Goal: Task Accomplishment & Management: Manage account settings

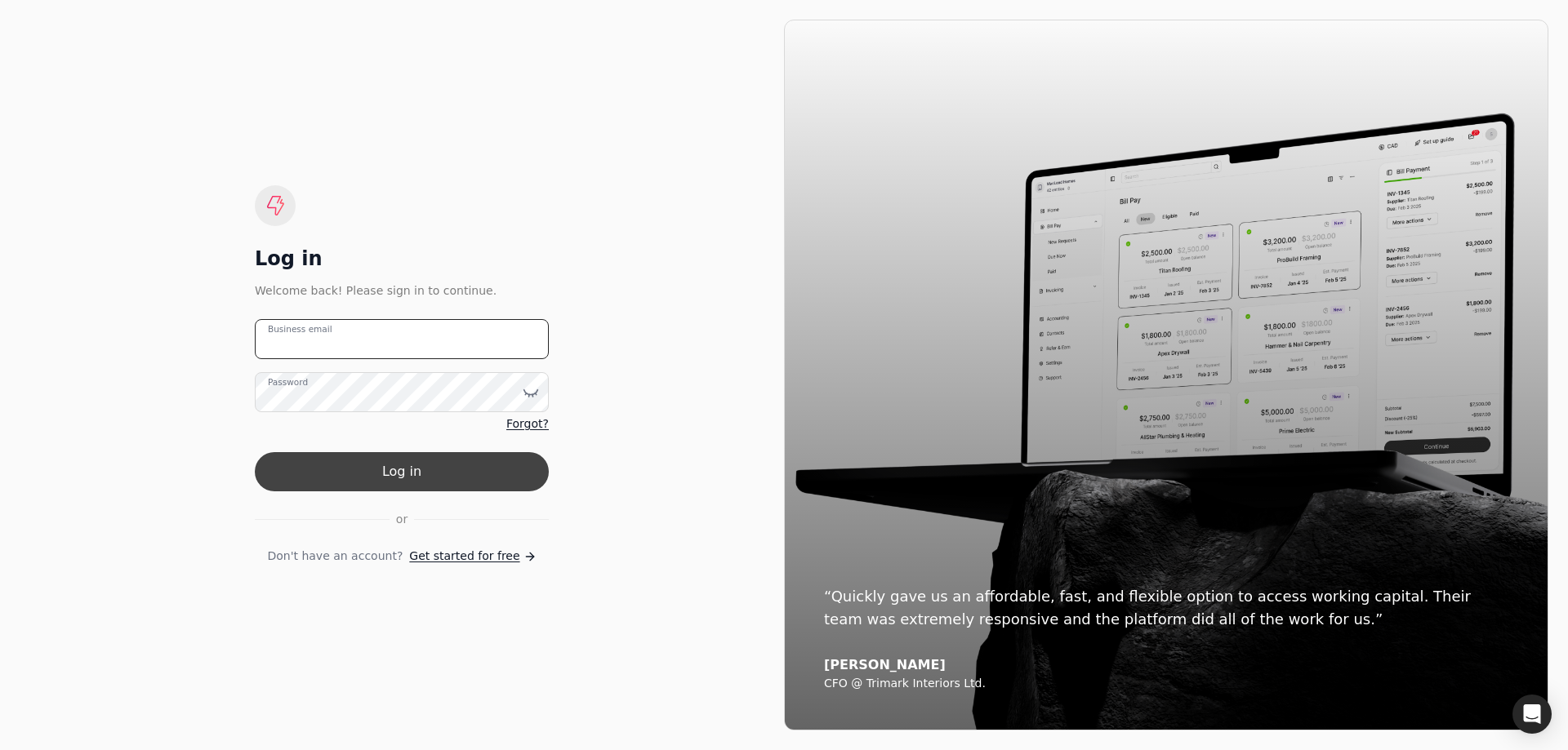
type email "[EMAIL_ADDRESS][DOMAIN_NAME]"
click at [494, 473] on button "Log in" at bounding box center [402, 472] width 294 height 40
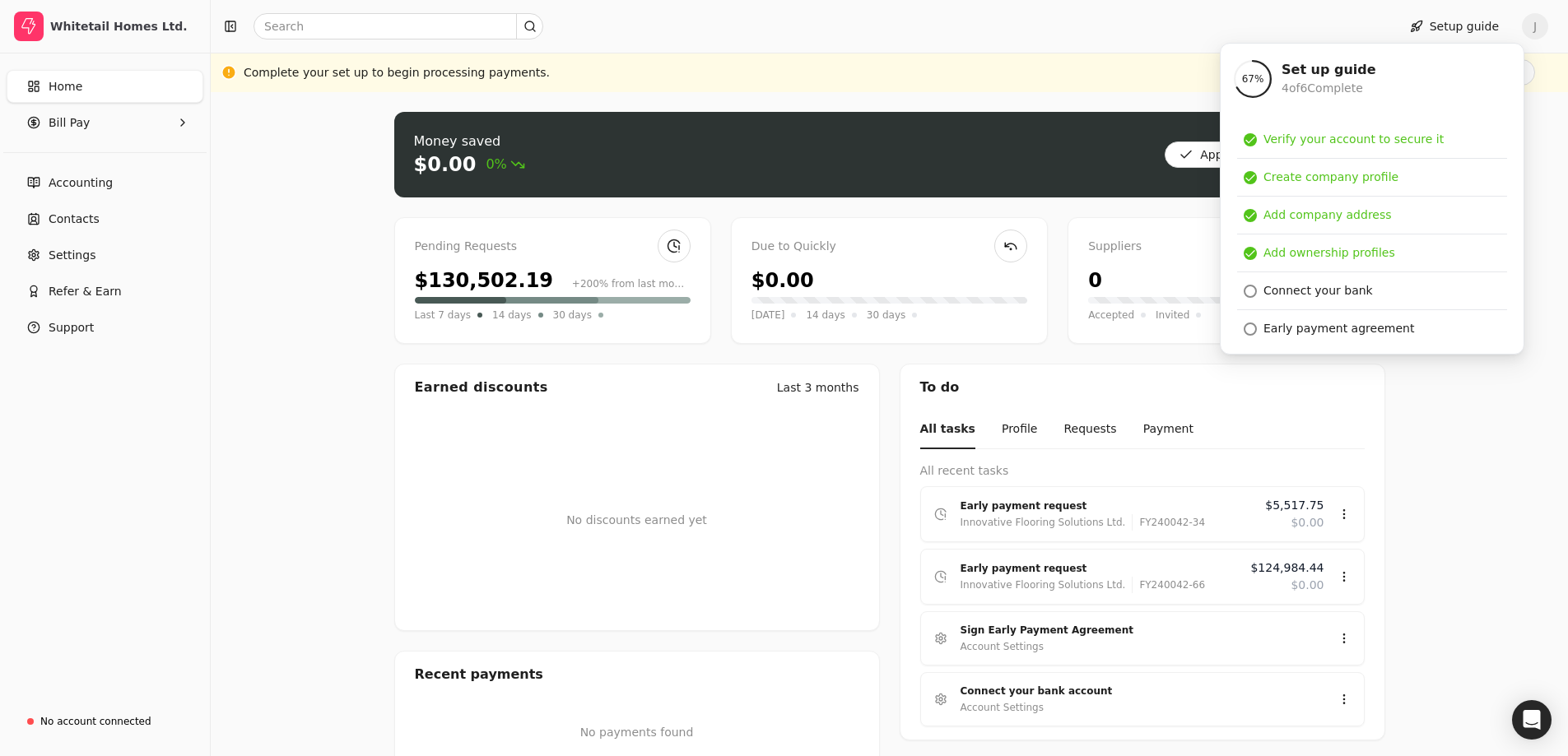
click at [534, 241] on div "Pending Requests" at bounding box center [553, 247] width 276 height 18
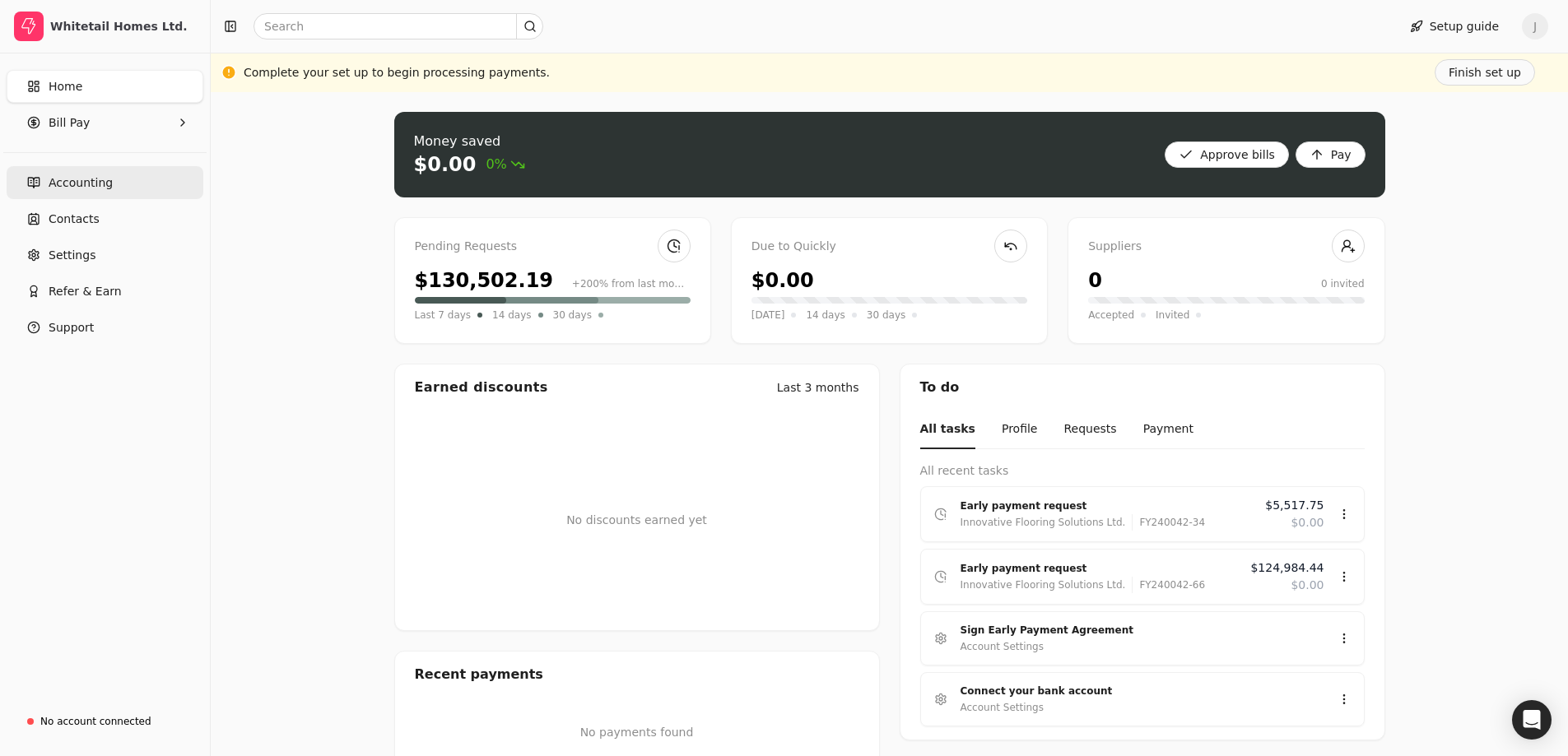
click at [137, 198] on link "Accounting" at bounding box center [105, 182] width 197 height 33
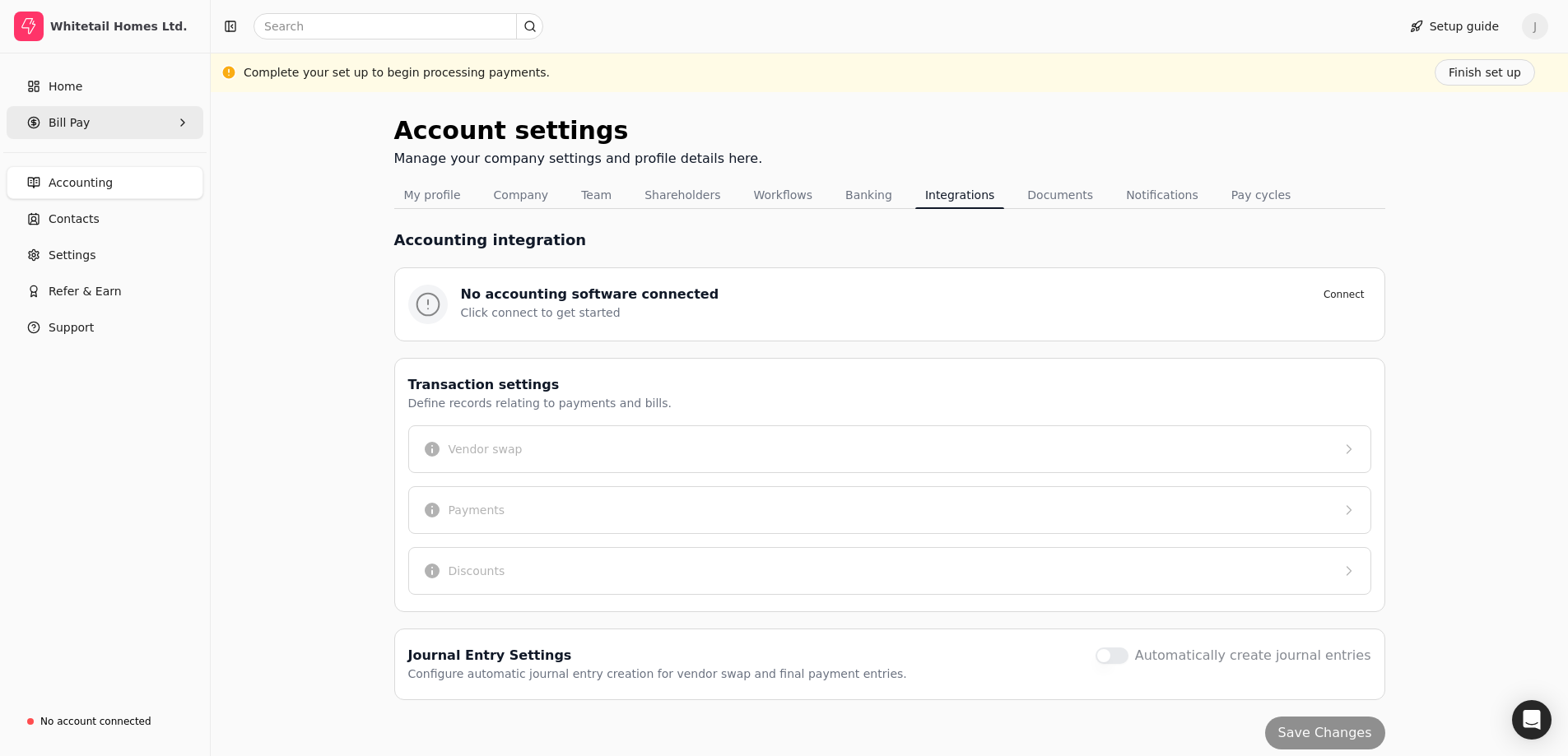
click at [160, 121] on Pay "Bill Pay" at bounding box center [105, 122] width 197 height 33
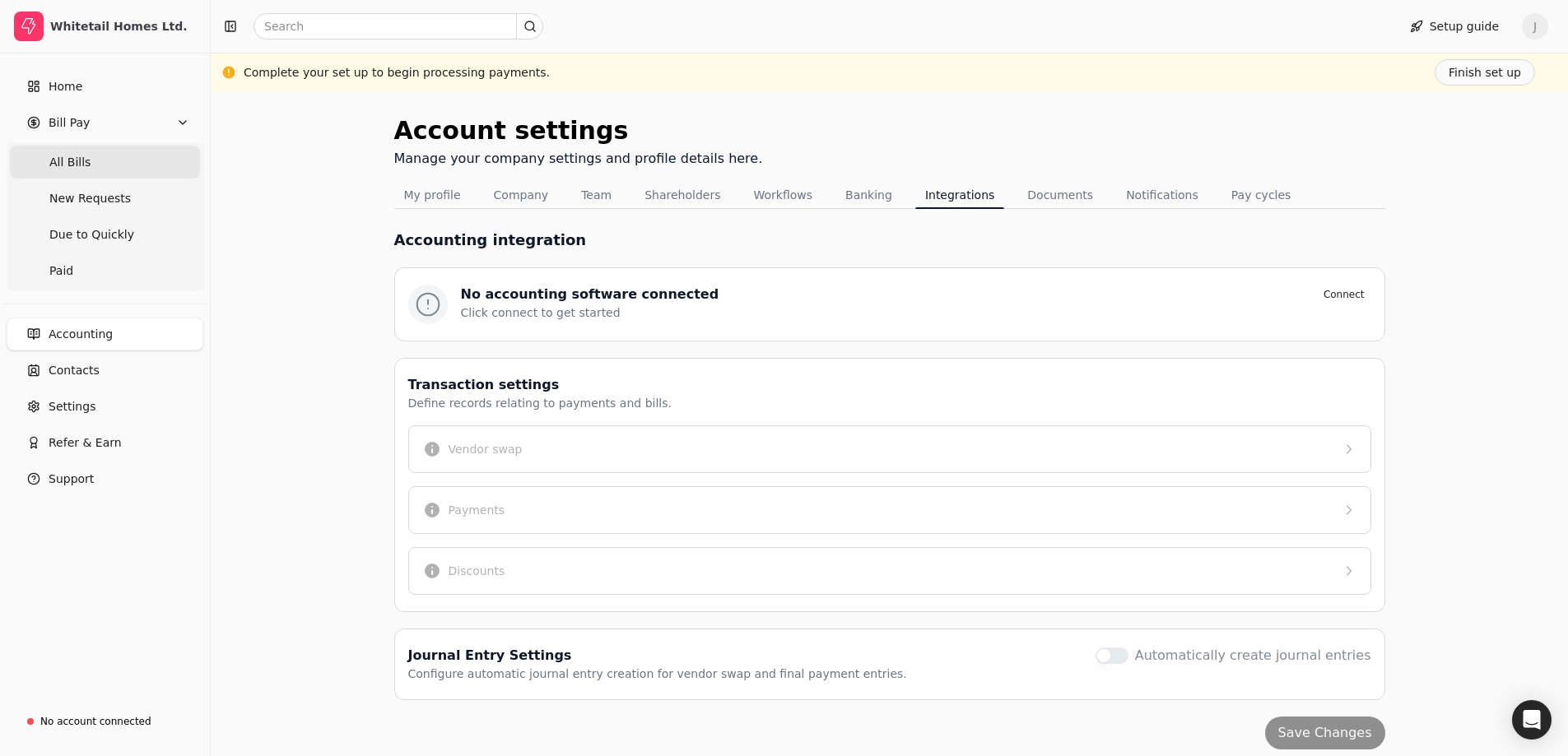
click at [136, 158] on Bills "All Bills" at bounding box center [105, 162] width 190 height 33
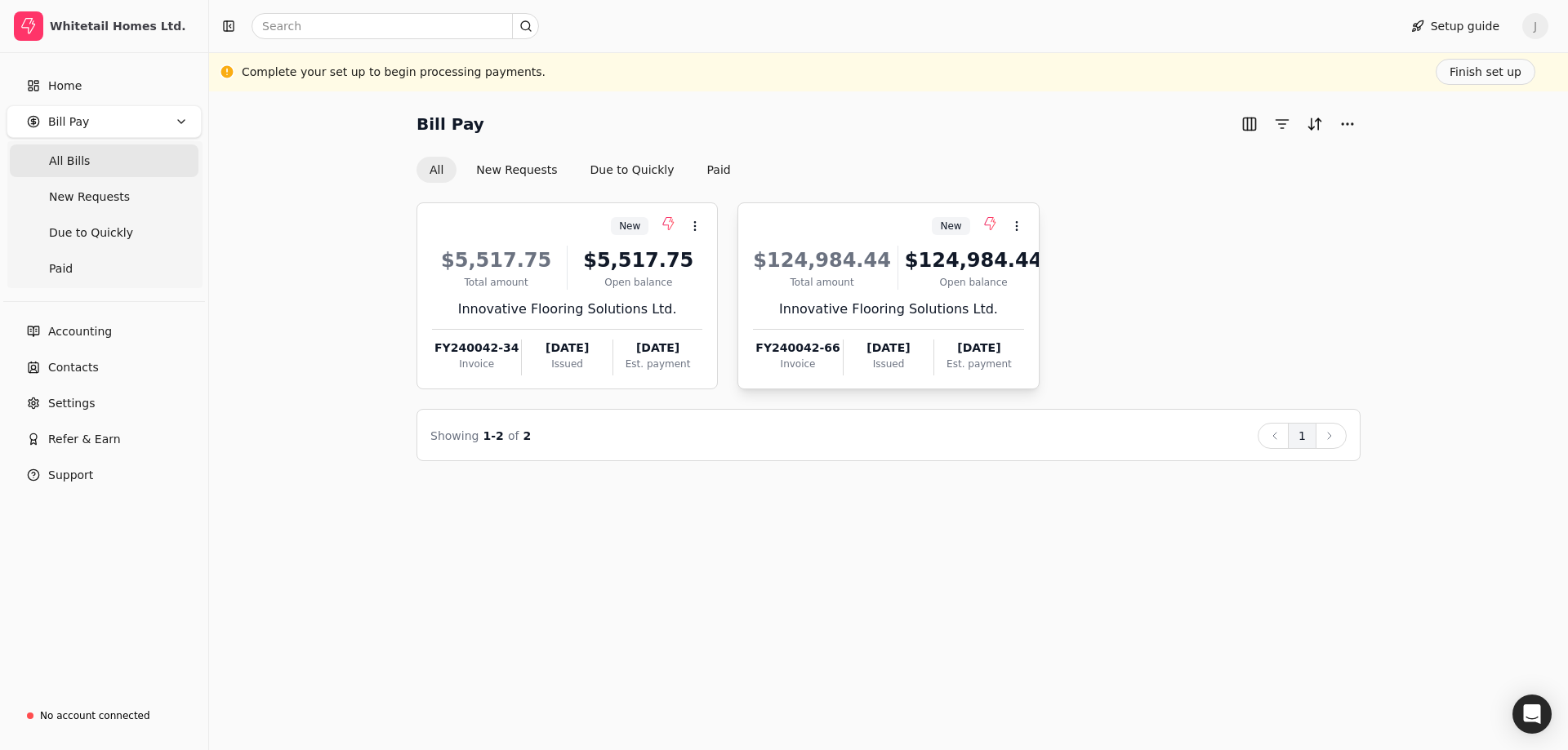
click at [890, 355] on div "[DATE]" at bounding box center [888, 347] width 90 height 17
click at [1032, 266] on span "Open" at bounding box center [1043, 266] width 30 height 17
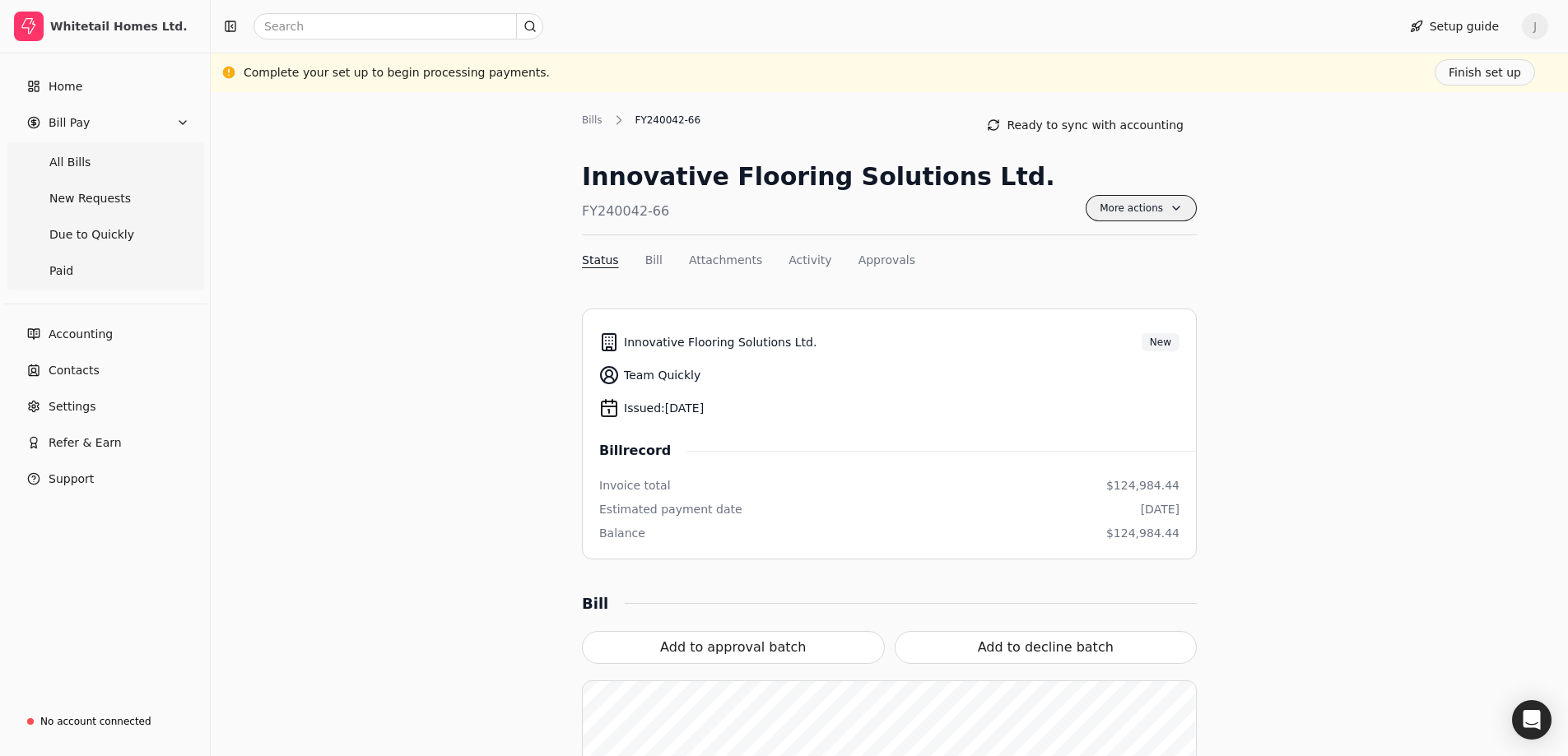
click at [1161, 216] on span "More actions" at bounding box center [1141, 208] width 111 height 26
click at [1162, 211] on span "More actions" at bounding box center [1141, 208] width 111 height 26
click at [131, 206] on Requests "New Requests" at bounding box center [105, 198] width 190 height 33
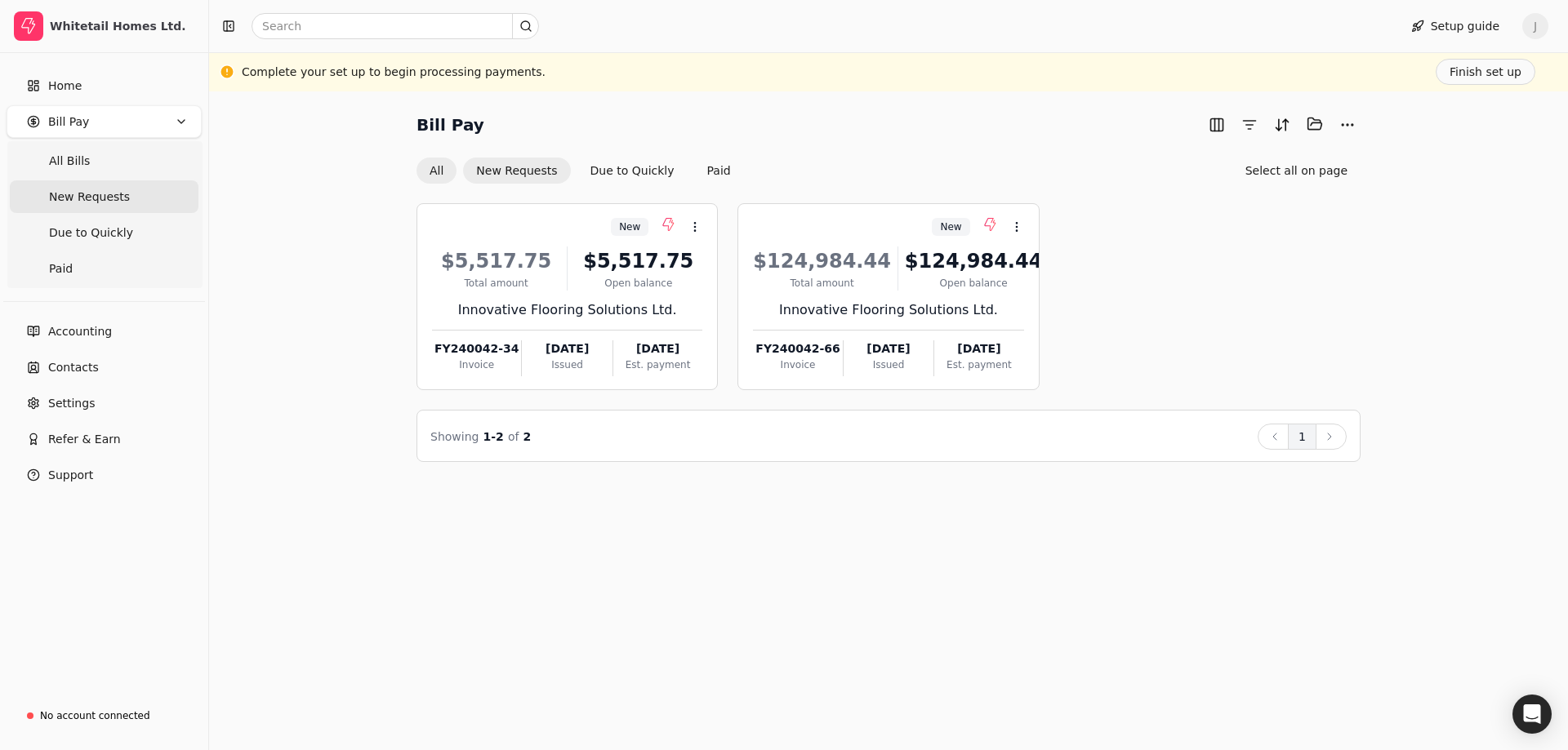
click at [429, 176] on button "All" at bounding box center [437, 171] width 40 height 26
click at [498, 169] on button "New Requests" at bounding box center [517, 170] width 107 height 26
click at [885, 205] on div "New Context Menu Button $124,984.44 Total amount $124,984.44 Open balance Innov…" at bounding box center [888, 297] width 302 height 188
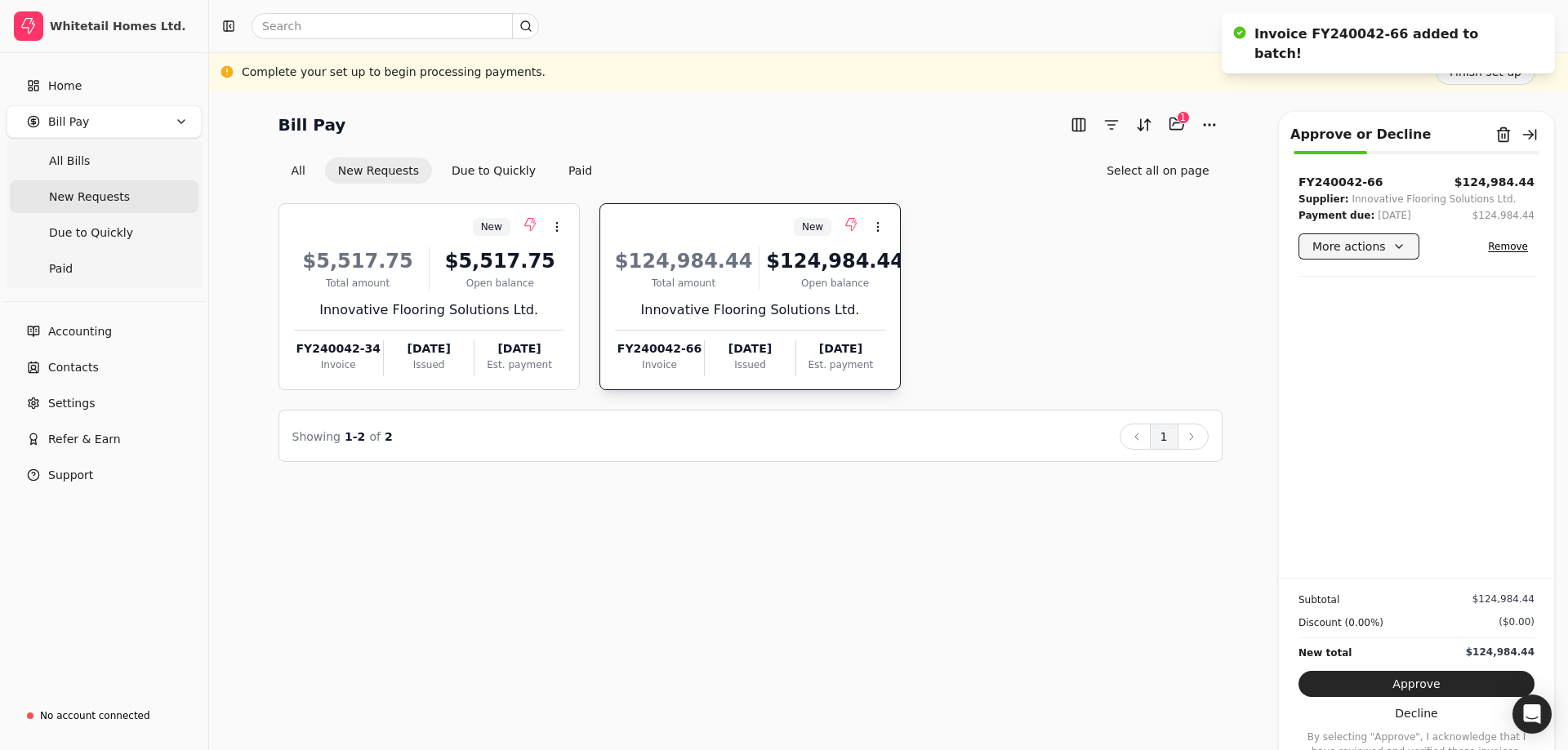
click at [1406, 242] on button "More actions" at bounding box center [1360, 246] width 121 height 26
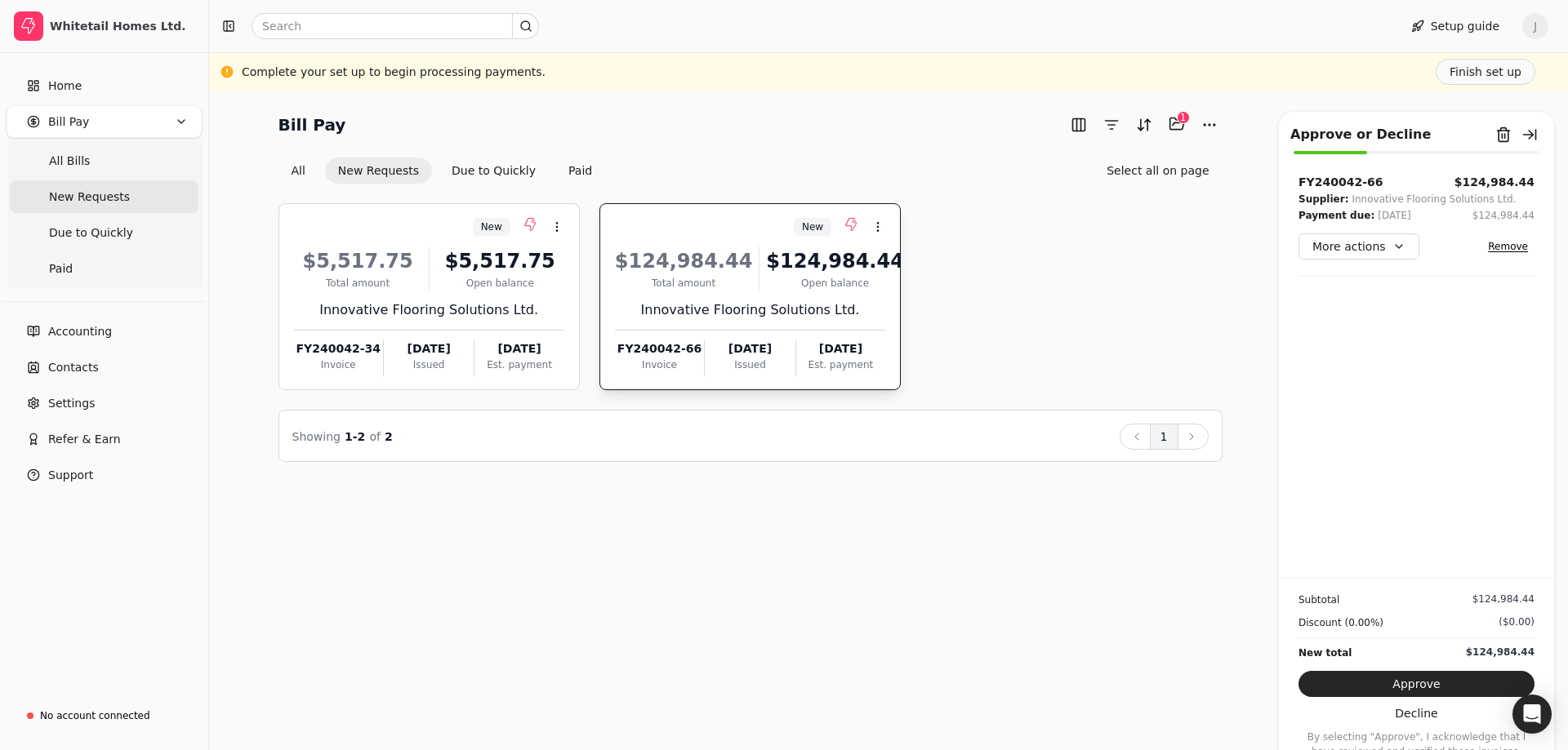
drag, startPoint x: 1196, startPoint y: 584, endPoint x: 1200, endPoint y: 575, distance: 9.8
click at [1198, 583] on div "Bill Pay Selected items: 1 1 All New Requests Due to Quickly Paid Select all on…" at bounding box center [889, 421] width 1360 height 659
click at [1181, 121] on div "1" at bounding box center [1183, 117] width 13 height 13
click at [1177, 123] on button "Selected items: 1" at bounding box center [1177, 124] width 26 height 26
